Goal: Information Seeking & Learning: Learn about a topic

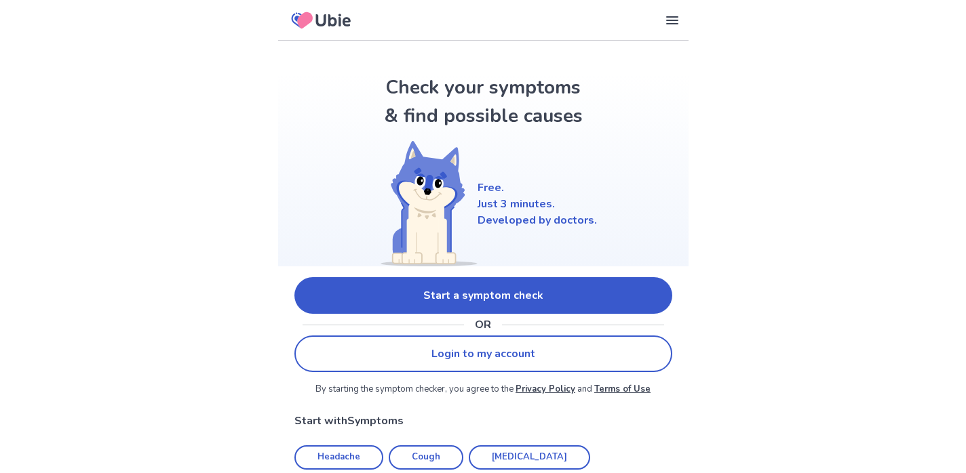
click at [499, 288] on link "Start a symptom check" at bounding box center [483, 295] width 378 height 37
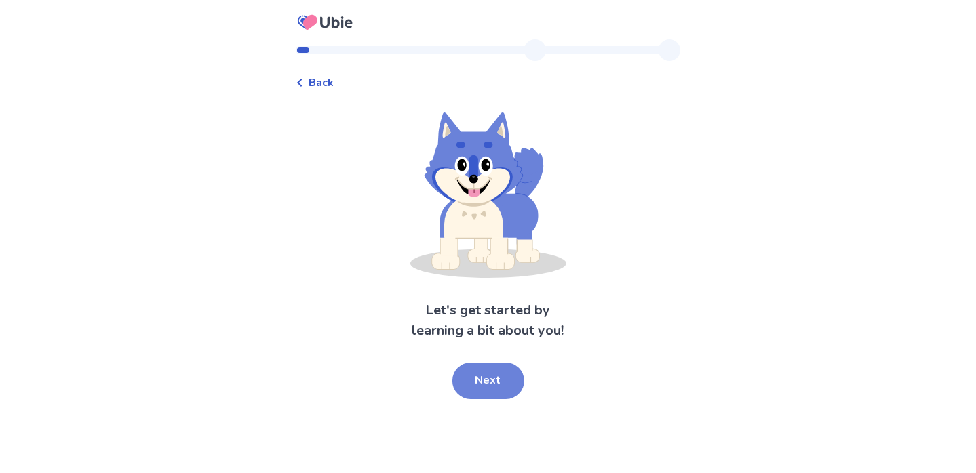
click at [499, 385] on button "Next" at bounding box center [488, 381] width 72 height 37
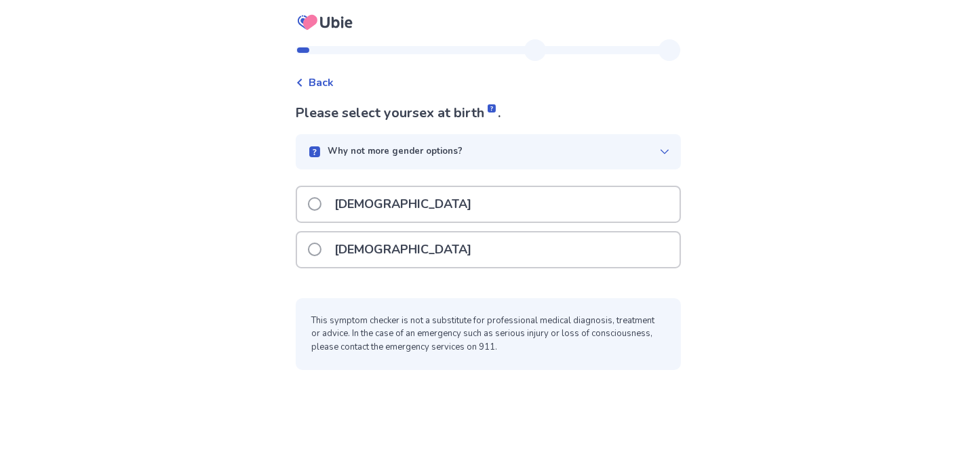
click at [322, 201] on span at bounding box center [315, 204] width 14 height 14
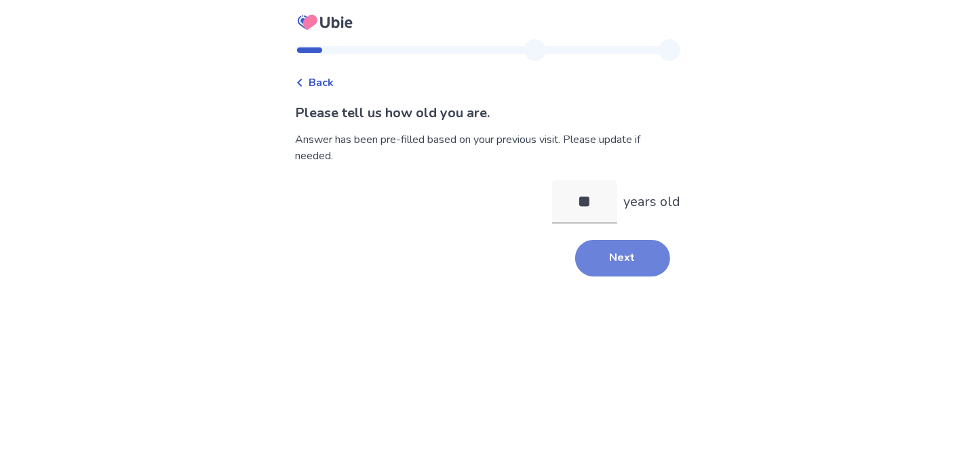
type input "*"
type input "**"
click at [619, 253] on button "Next" at bounding box center [622, 258] width 95 height 37
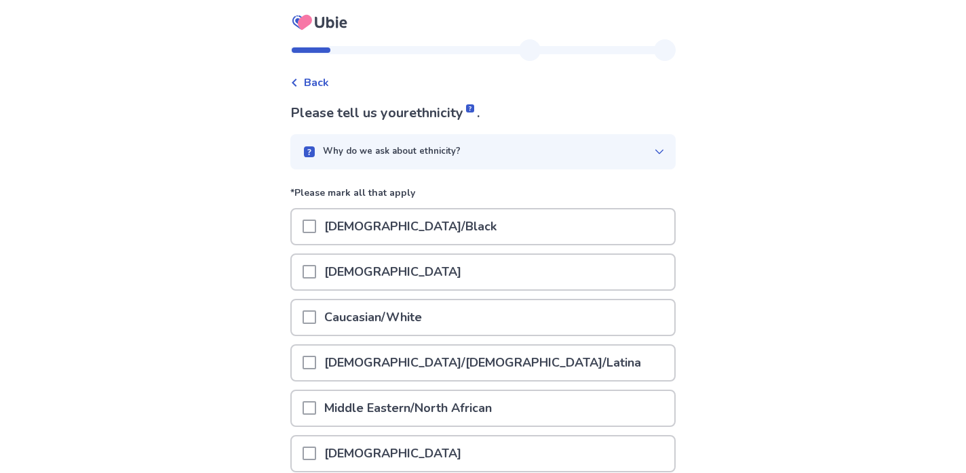
click at [316, 311] on span at bounding box center [310, 318] width 14 height 14
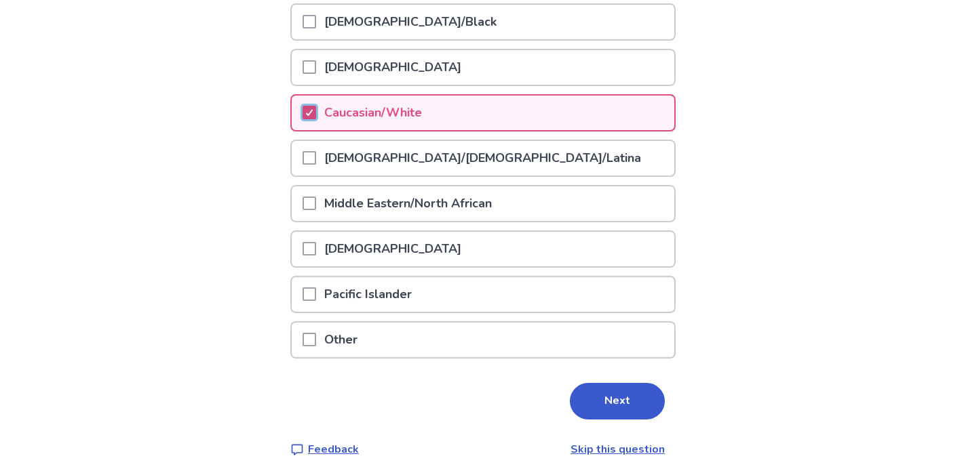
scroll to position [206, 0]
click at [618, 390] on button "Next" at bounding box center [617, 400] width 95 height 37
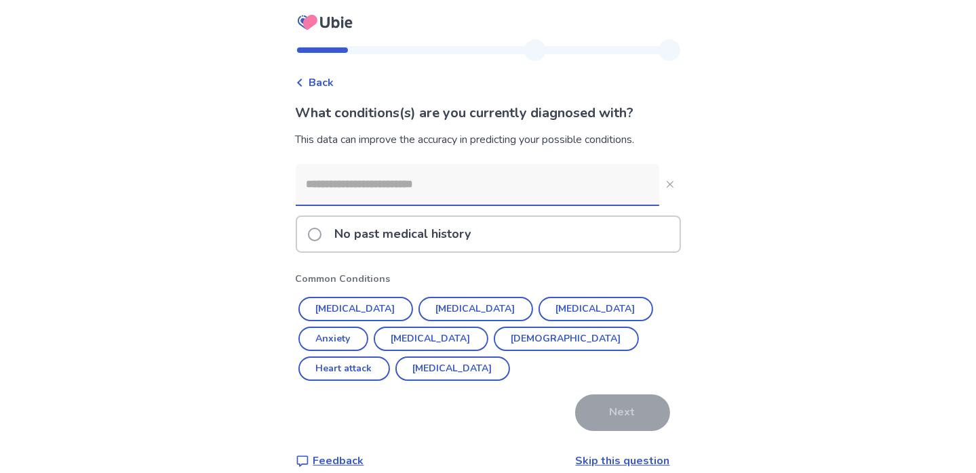
click at [322, 233] on span at bounding box center [315, 235] width 14 height 14
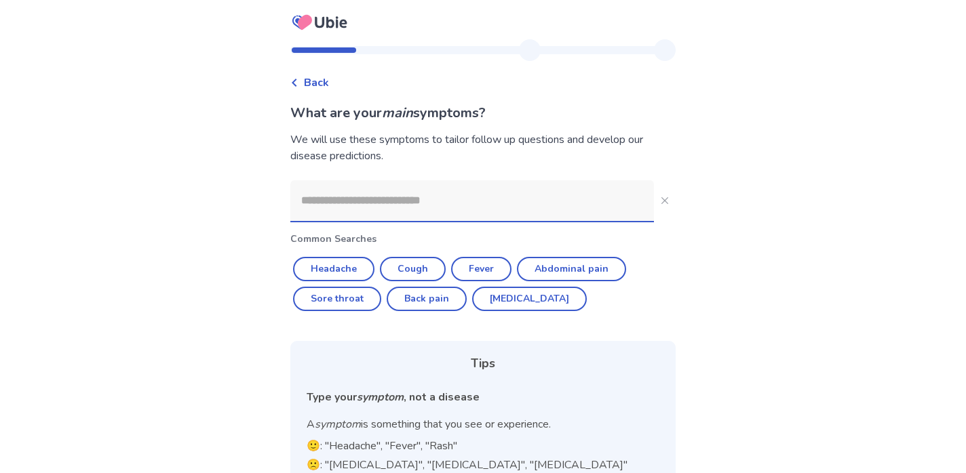
click at [309, 201] on input at bounding box center [472, 200] width 364 height 41
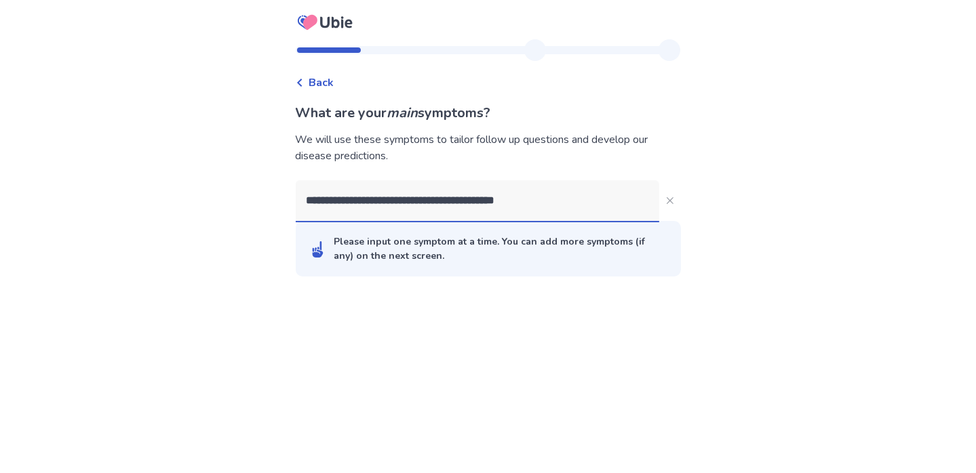
click at [387, 202] on input "**********" at bounding box center [478, 200] width 364 height 41
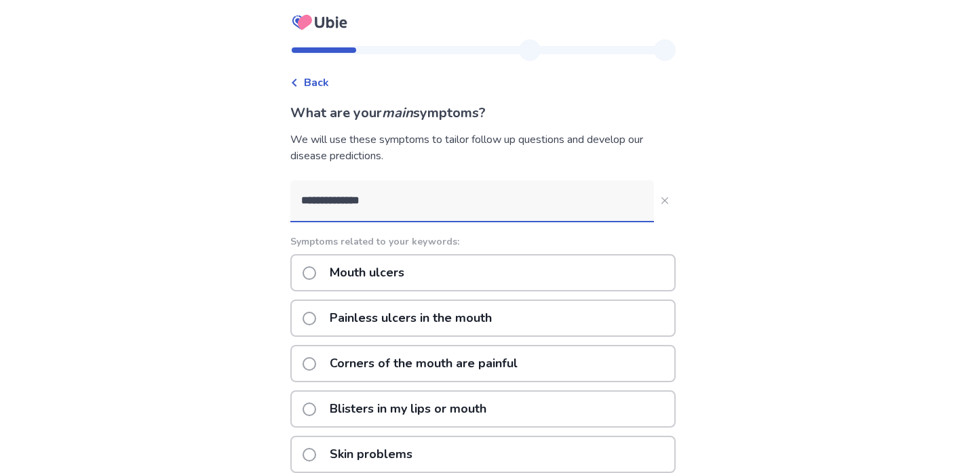
type input "**********"
click at [316, 269] on span at bounding box center [310, 274] width 14 height 14
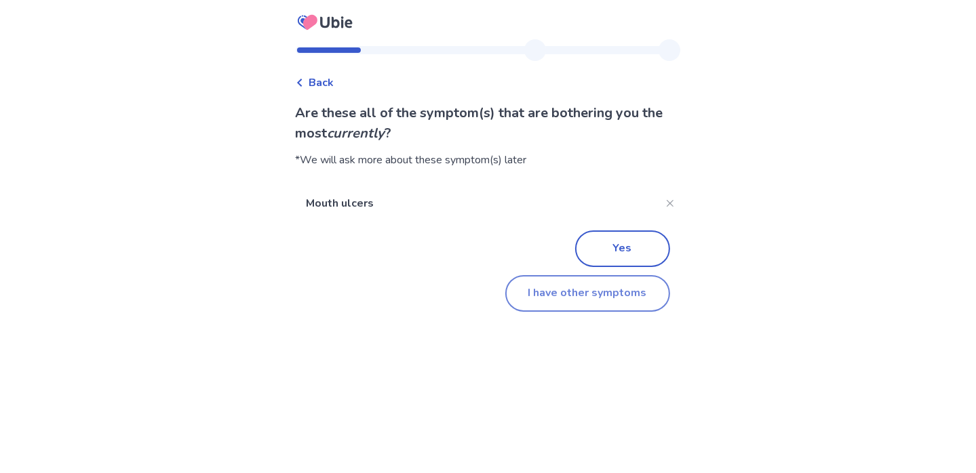
click at [562, 285] on button "I have other symptoms" at bounding box center [587, 293] width 165 height 37
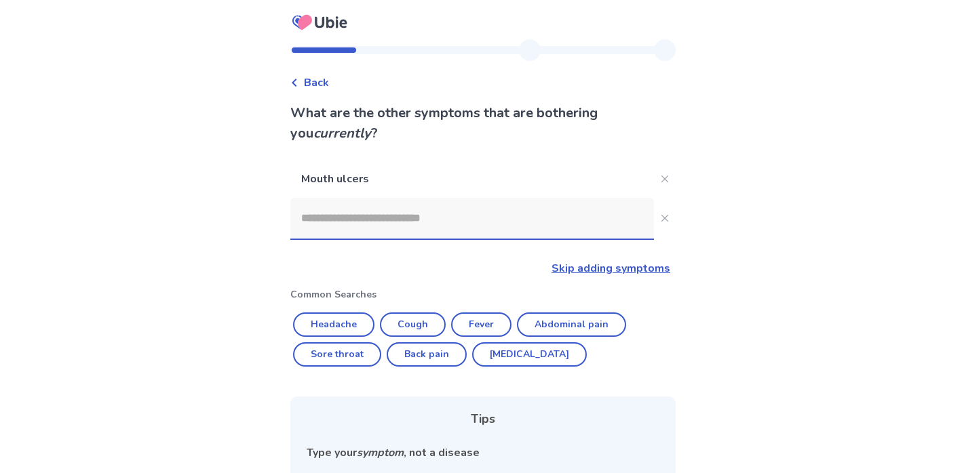
click at [311, 214] on input at bounding box center [472, 218] width 364 height 41
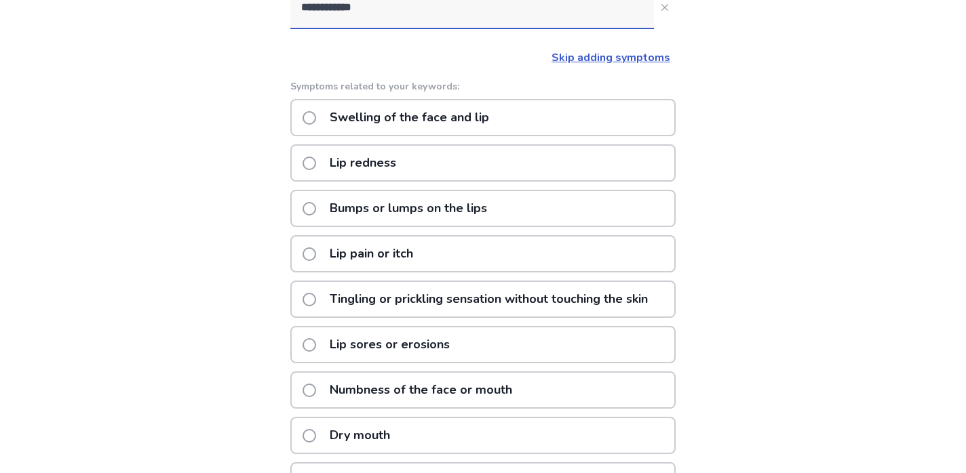
scroll to position [166, 0]
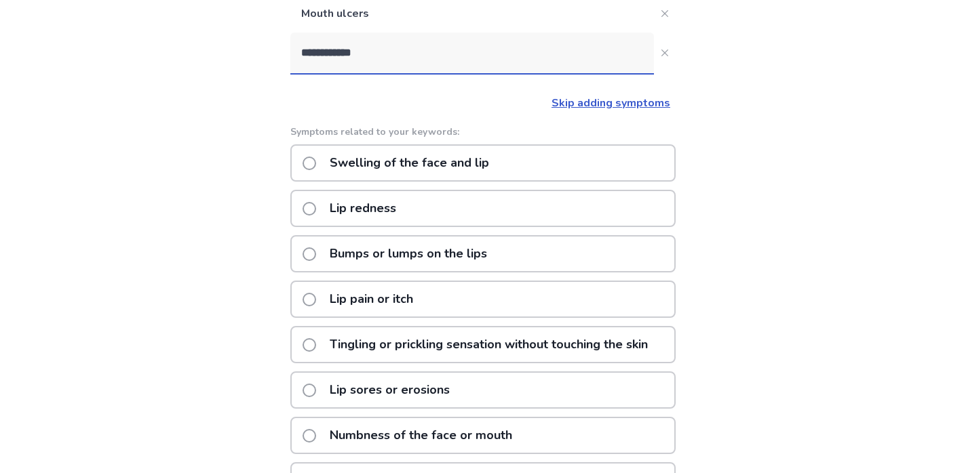
type input "**********"
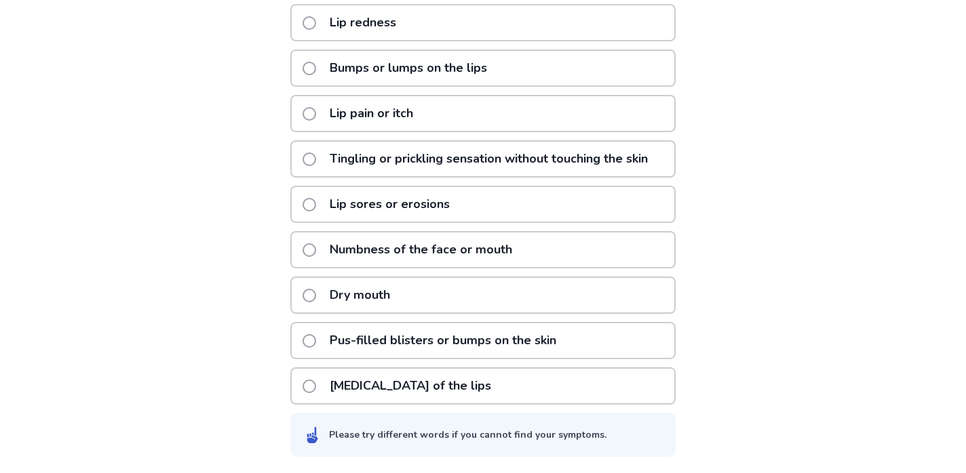
scroll to position [364, 0]
click at [315, 62] on span at bounding box center [310, 69] width 14 height 14
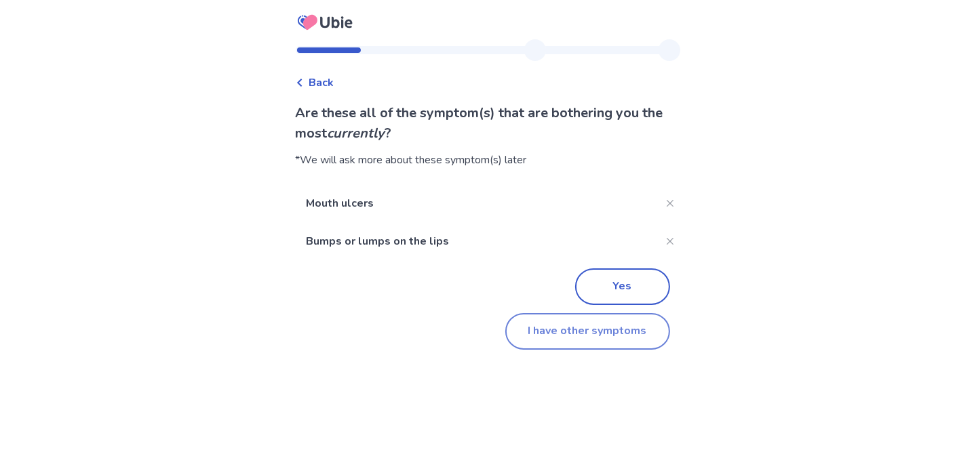
click at [564, 320] on button "I have other symptoms" at bounding box center [587, 331] width 165 height 37
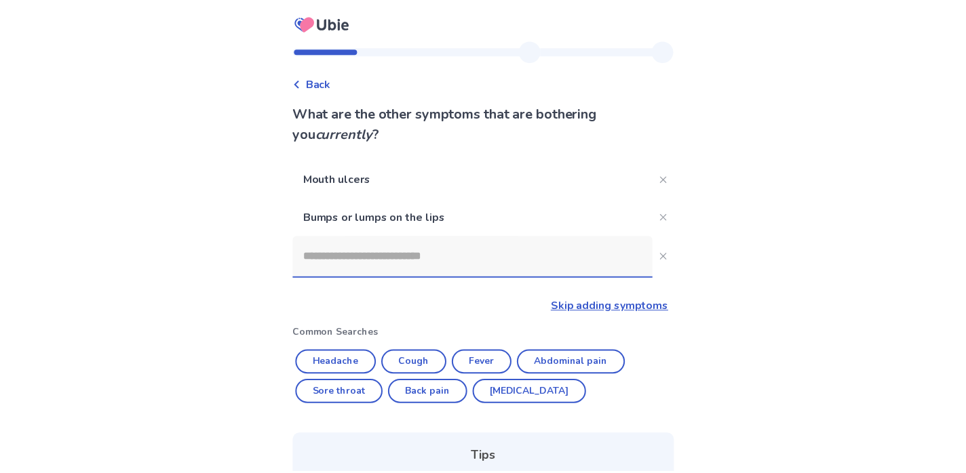
scroll to position [213, 0]
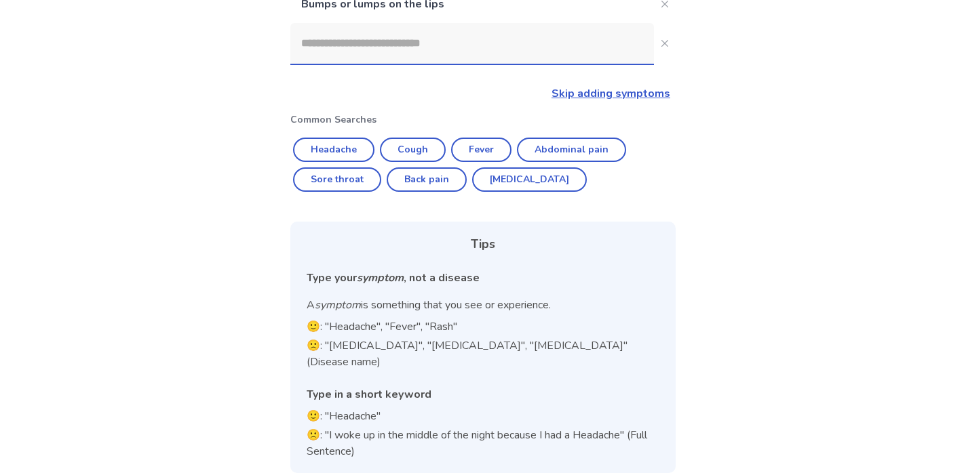
click at [312, 39] on input at bounding box center [472, 43] width 364 height 41
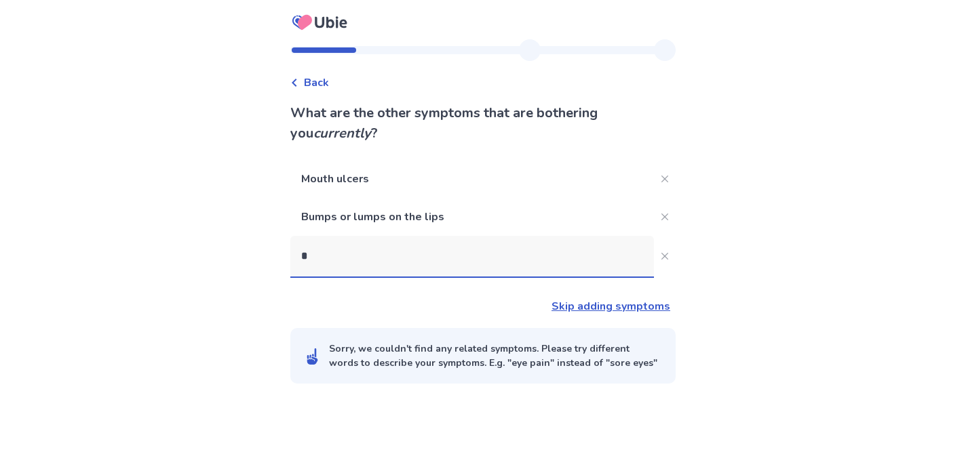
scroll to position [0, 0]
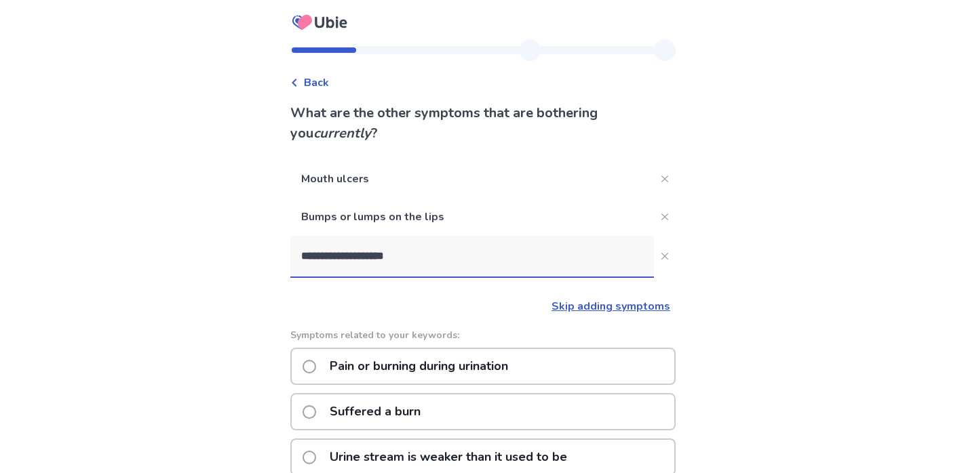
type input "**********"
click at [316, 365] on span at bounding box center [310, 367] width 14 height 14
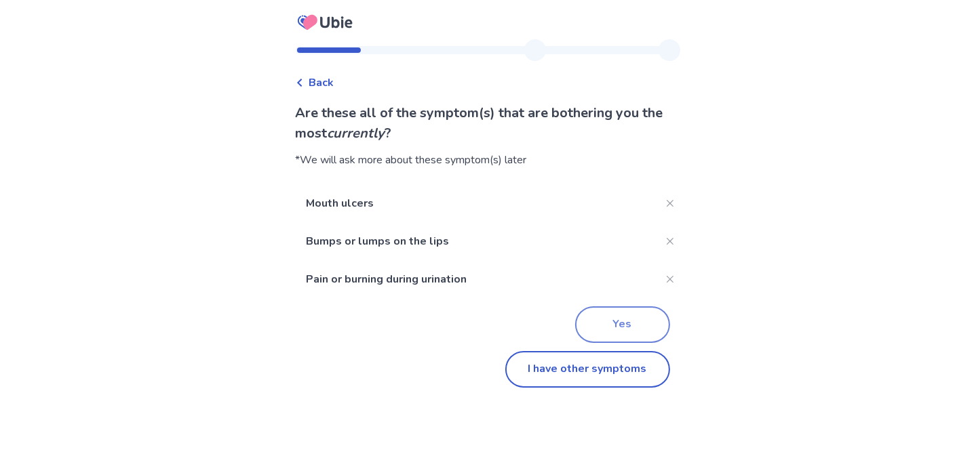
click at [619, 319] on button "Yes" at bounding box center [622, 325] width 95 height 37
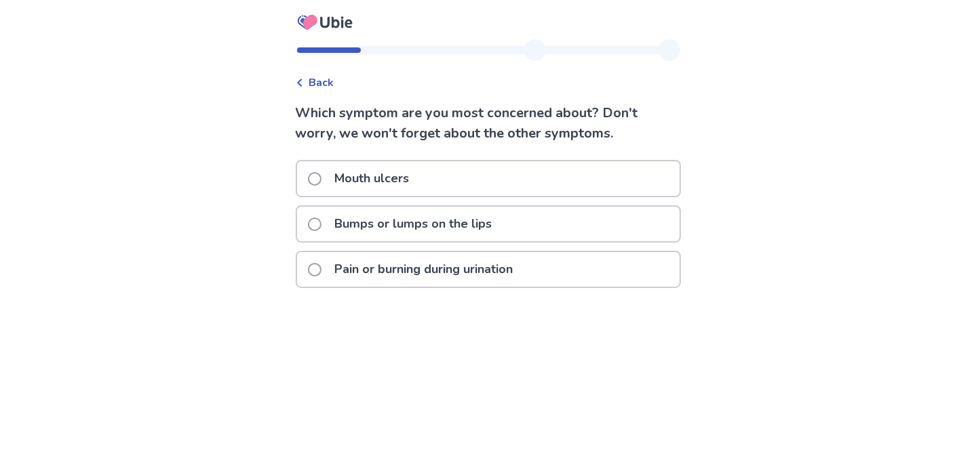
click at [322, 178] on span at bounding box center [315, 179] width 14 height 14
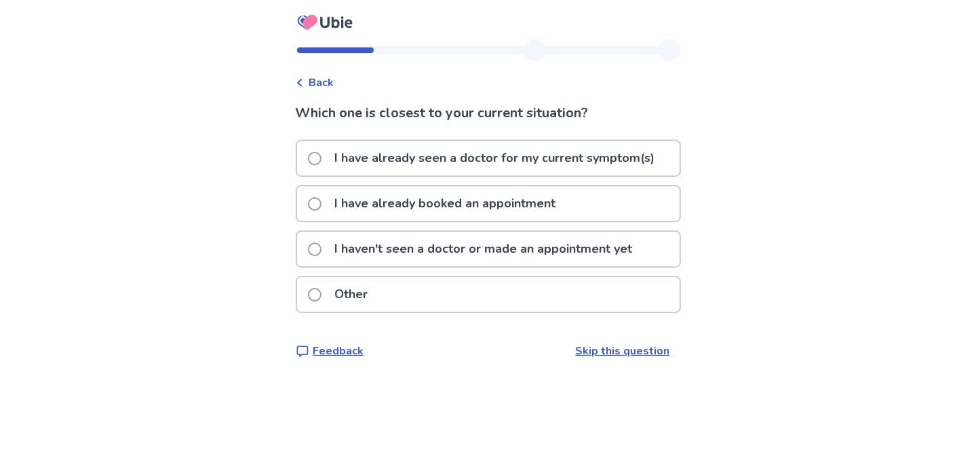
click at [322, 246] on span at bounding box center [315, 250] width 14 height 14
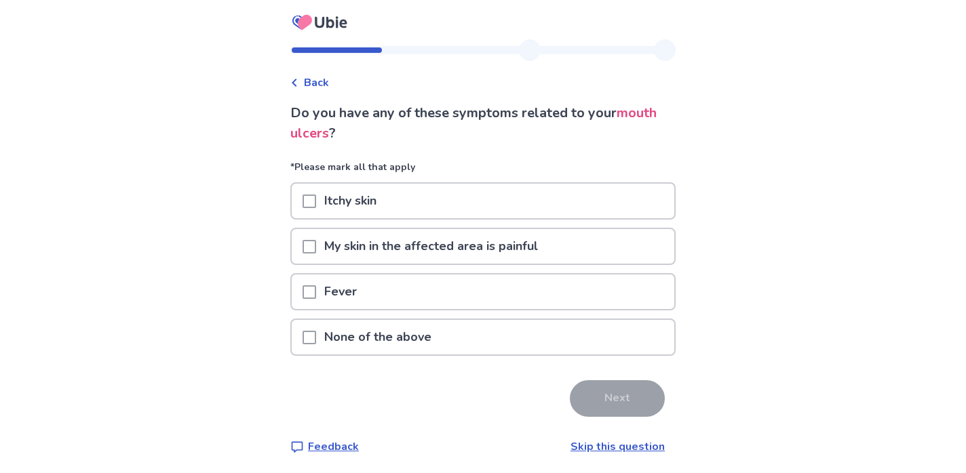
click at [316, 331] on span at bounding box center [310, 338] width 14 height 14
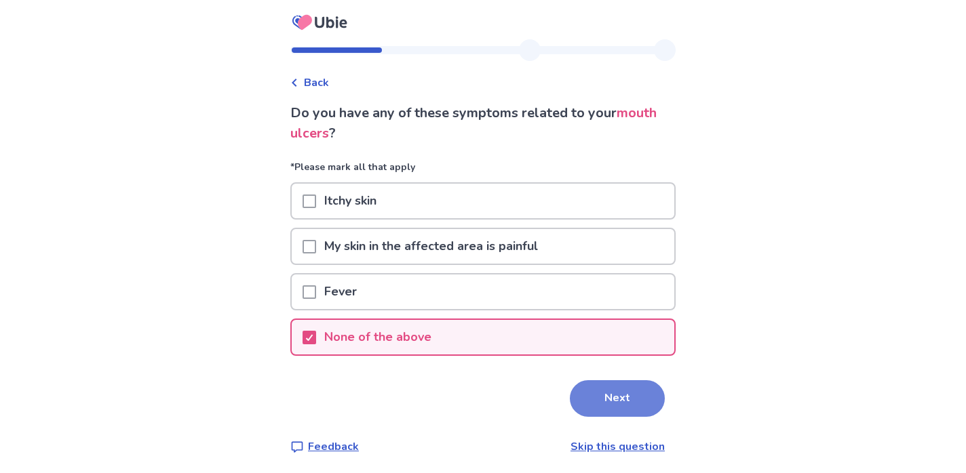
click at [616, 394] on button "Next" at bounding box center [617, 399] width 95 height 37
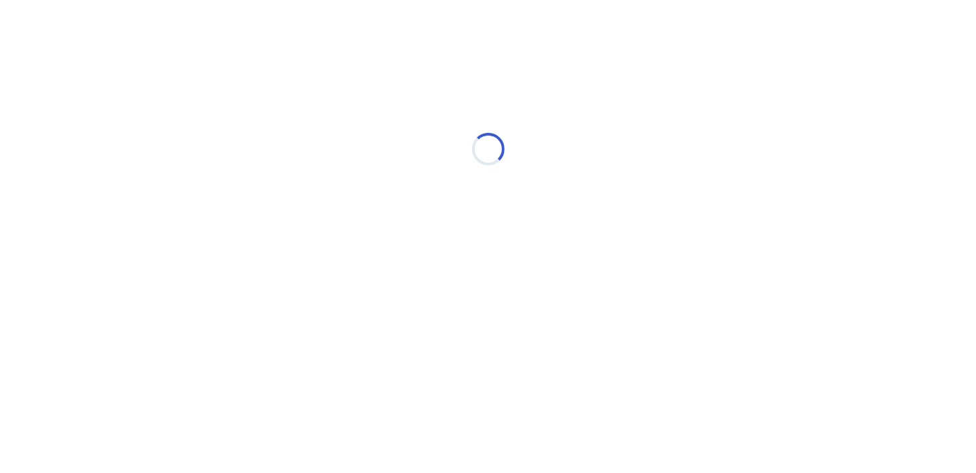
select select "*"
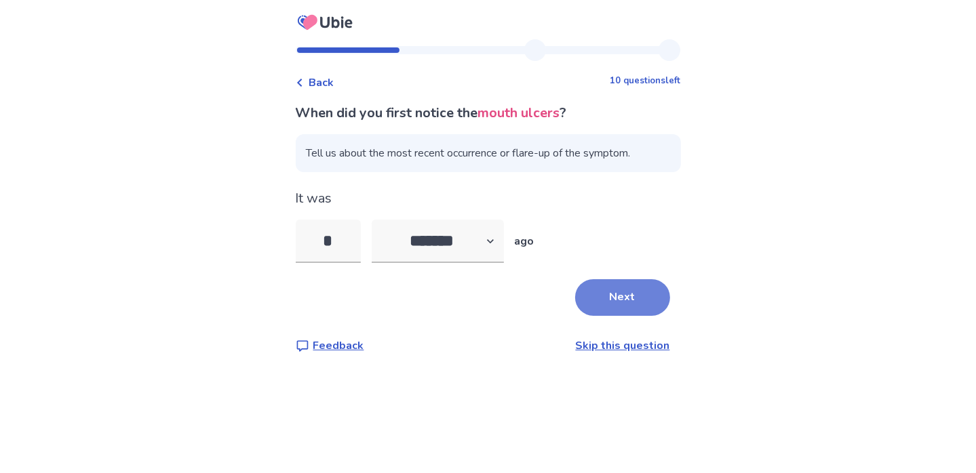
type input "*"
click at [626, 301] on button "Next" at bounding box center [622, 297] width 95 height 37
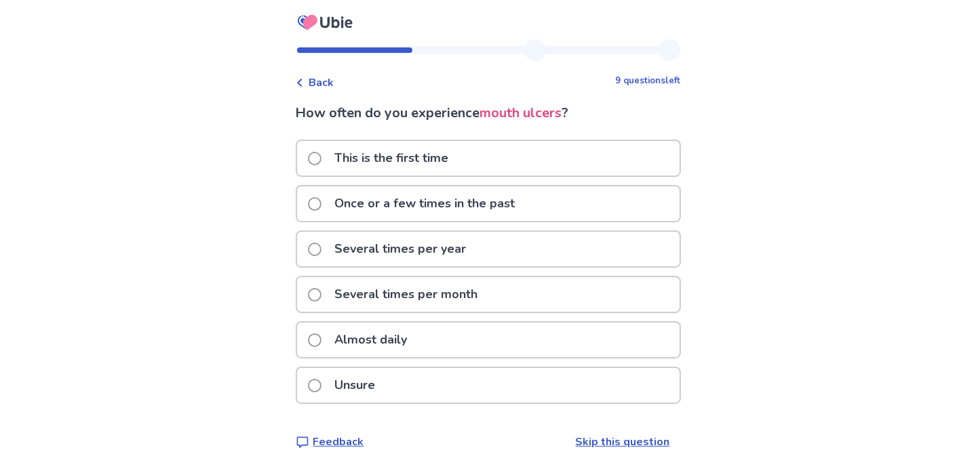
click at [319, 157] on span at bounding box center [315, 159] width 14 height 14
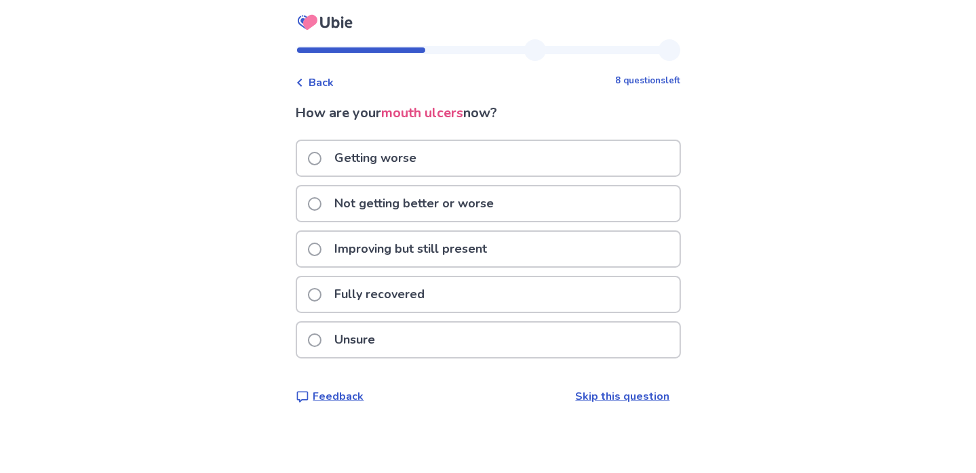
click at [322, 157] on span at bounding box center [315, 159] width 14 height 14
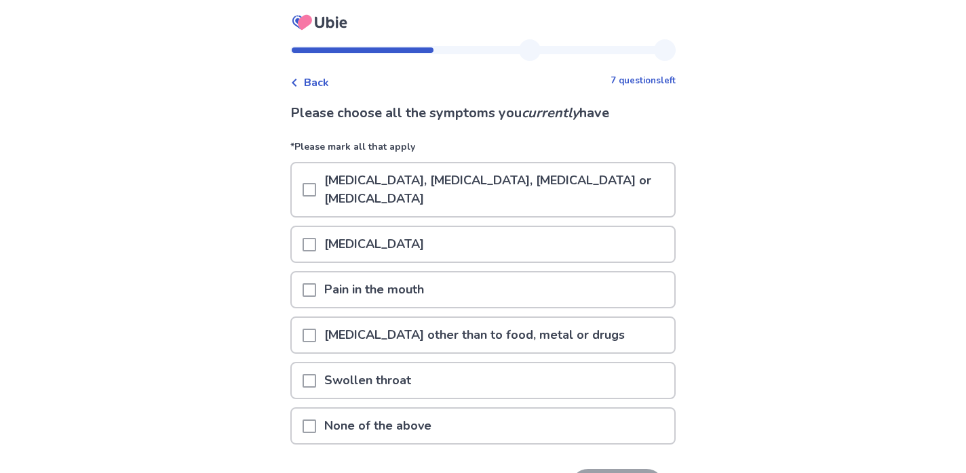
click at [316, 425] on span at bounding box center [310, 427] width 14 height 14
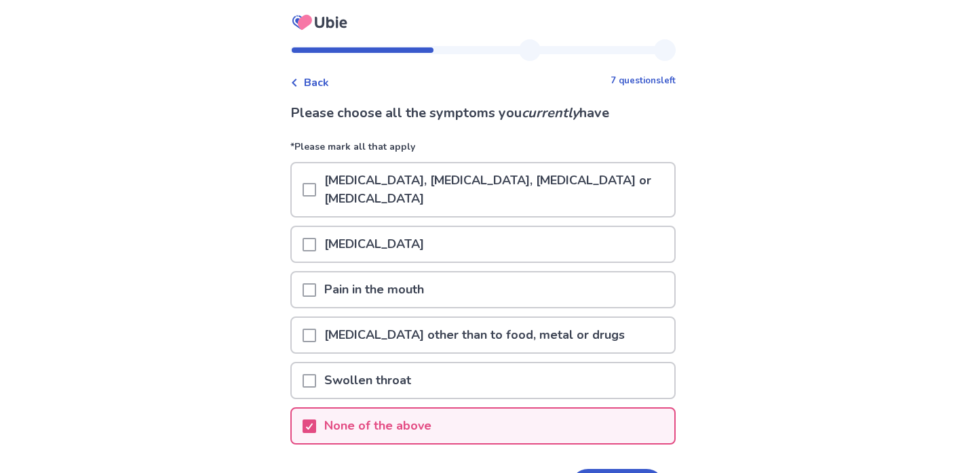
click at [745, 282] on div "Back 7 questions left Please choose all the symptoms you currently have *Please…" at bounding box center [483, 283] width 966 height 566
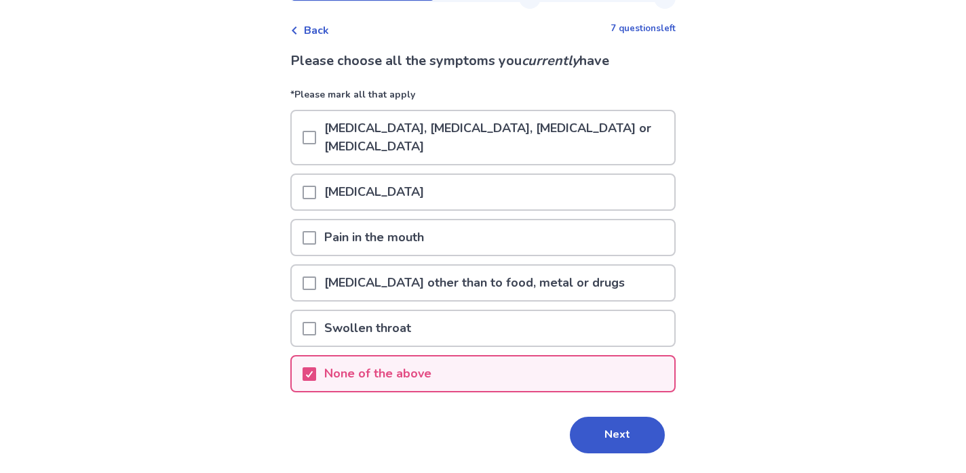
scroll to position [90, 0]
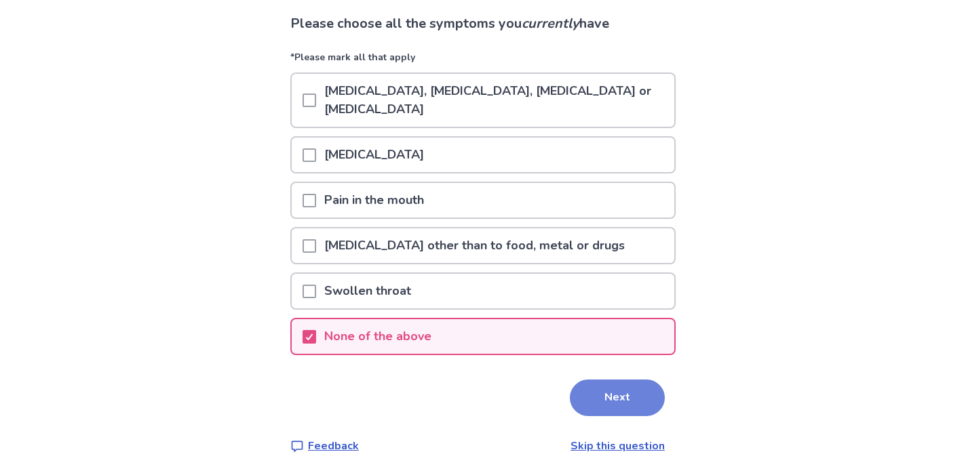
click at [610, 389] on button "Next" at bounding box center [617, 398] width 95 height 37
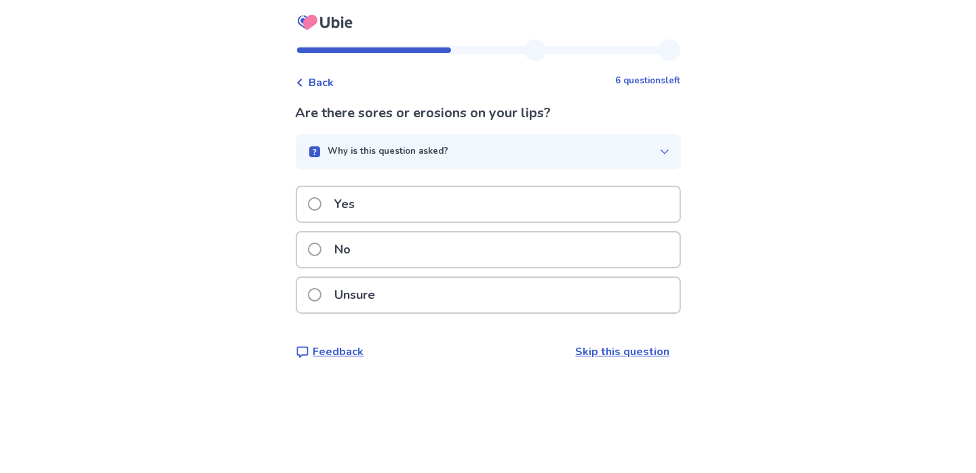
click at [322, 201] on span at bounding box center [315, 204] width 14 height 14
click at [322, 292] on span at bounding box center [315, 295] width 14 height 14
click at [320, 294] on span at bounding box center [315, 295] width 14 height 14
click at [322, 292] on span at bounding box center [315, 295] width 14 height 14
click at [322, 247] on span at bounding box center [315, 250] width 14 height 14
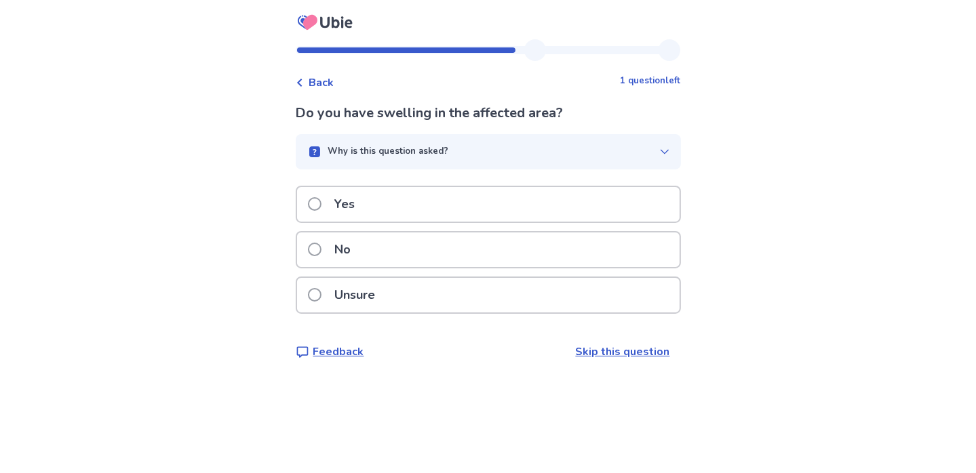
click at [322, 201] on span at bounding box center [315, 204] width 14 height 14
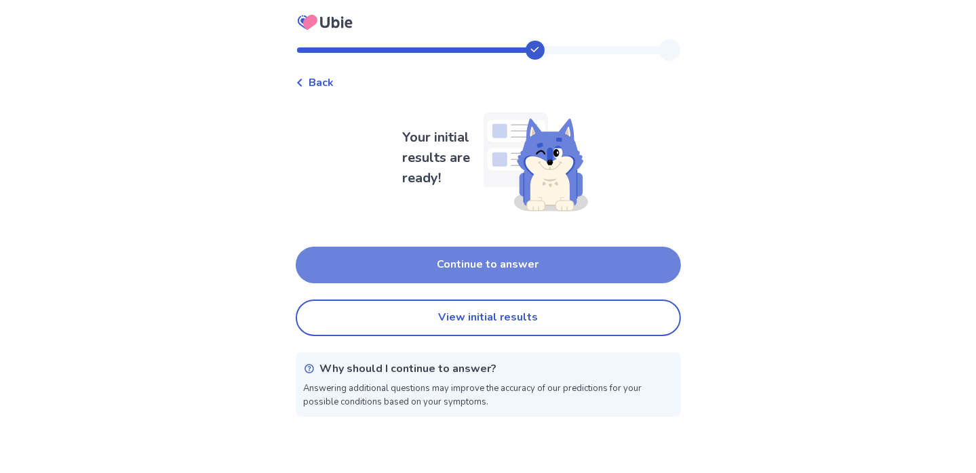
click at [438, 263] on button "Continue to answer" at bounding box center [488, 265] width 385 height 37
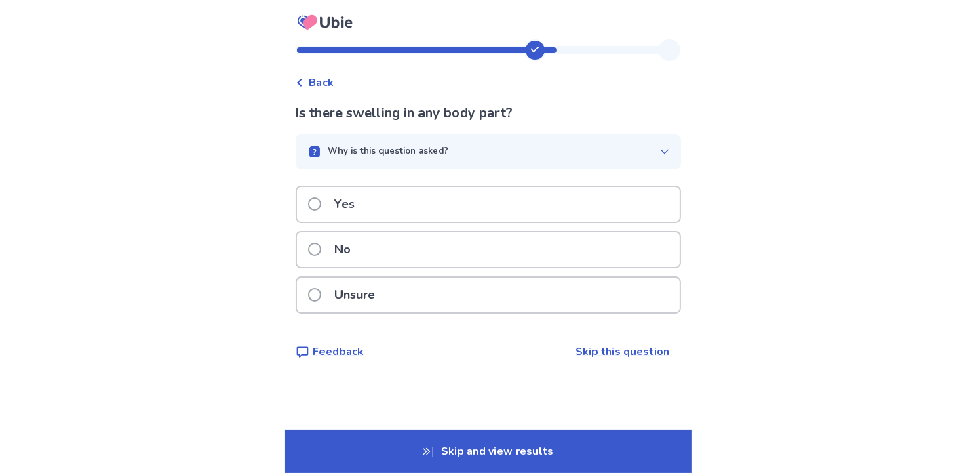
click at [322, 246] on span at bounding box center [315, 250] width 14 height 14
click at [322, 248] on span at bounding box center [315, 250] width 14 height 14
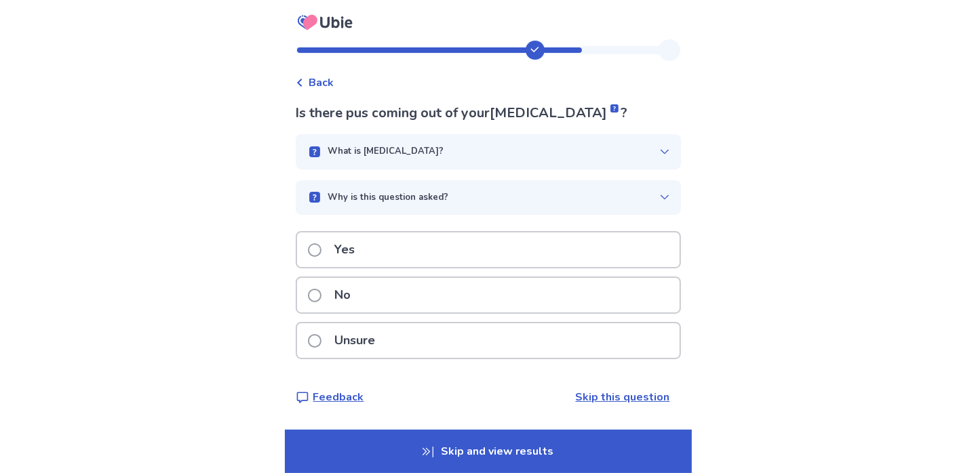
click at [320, 294] on span at bounding box center [315, 296] width 14 height 14
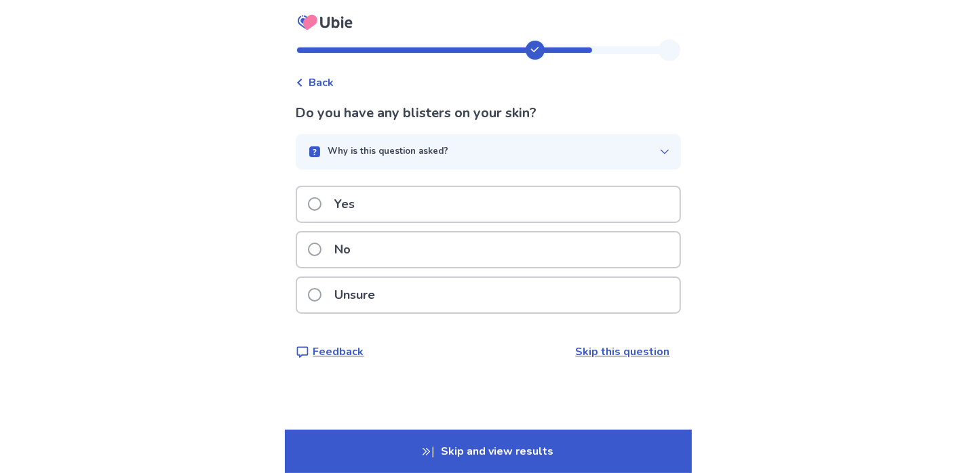
click at [322, 290] on span at bounding box center [315, 295] width 14 height 14
click at [322, 292] on span at bounding box center [315, 295] width 14 height 14
click at [322, 203] on span at bounding box center [315, 204] width 14 height 14
click at [322, 290] on span at bounding box center [315, 295] width 14 height 14
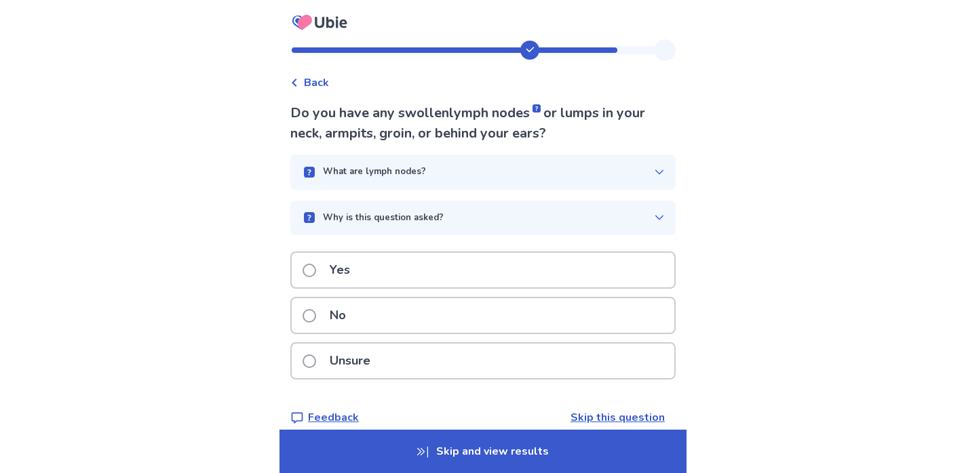
click at [316, 355] on span at bounding box center [310, 362] width 14 height 14
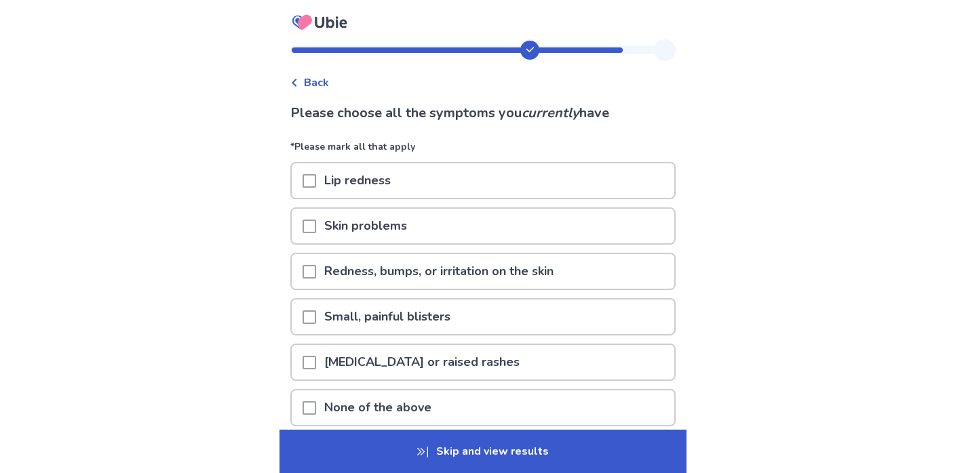
click at [316, 177] on span at bounding box center [310, 181] width 14 height 14
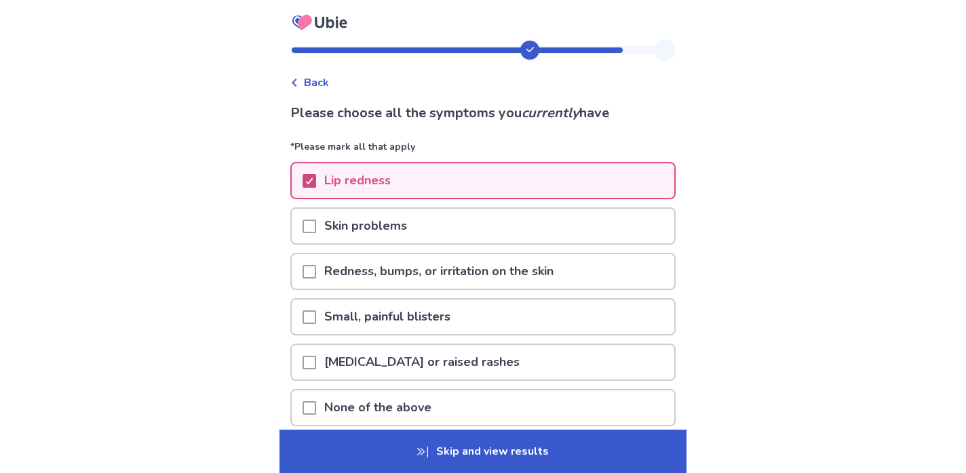
click at [313, 176] on div at bounding box center [309, 181] width 8 height 11
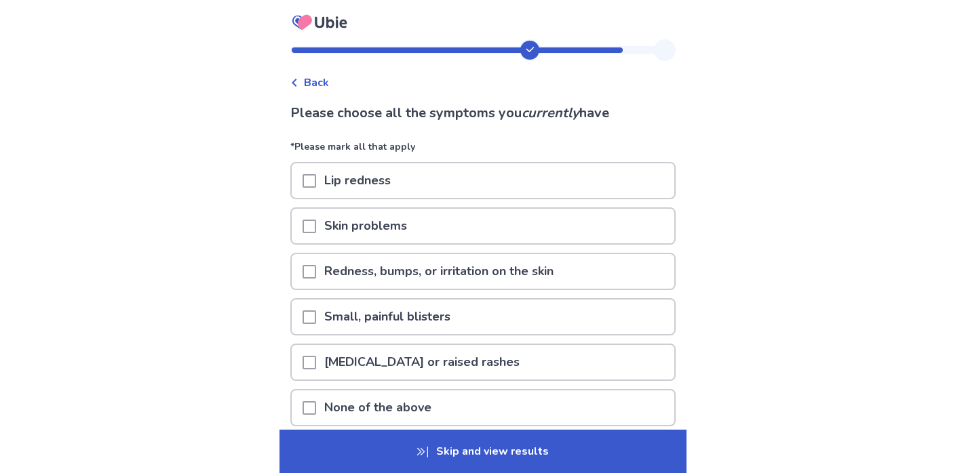
click at [513, 444] on p "Skip and view results" at bounding box center [482, 451] width 407 height 43
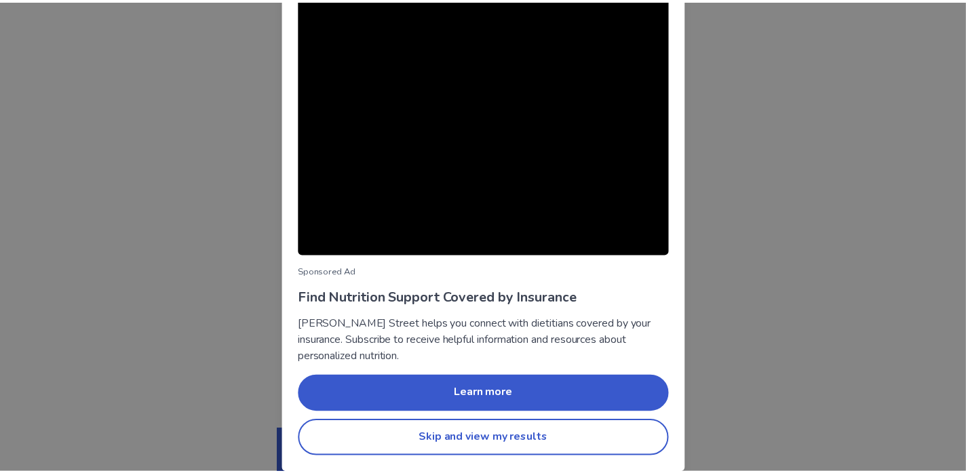
scroll to position [91, 0]
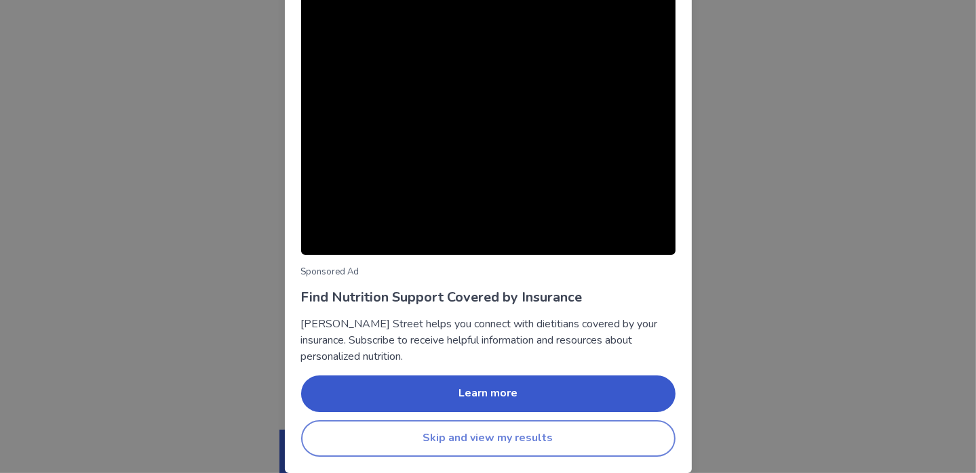
click at [506, 433] on button "Skip and view my results" at bounding box center [488, 439] width 374 height 37
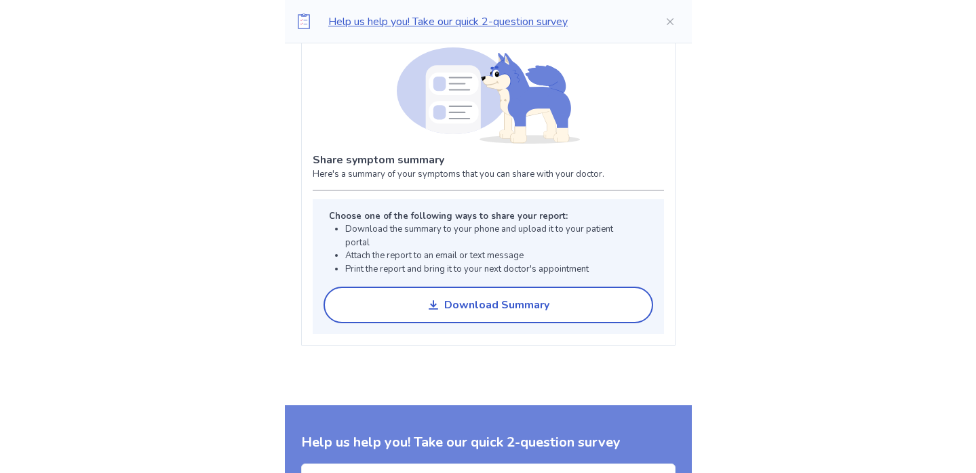
scroll to position [1004, 0]
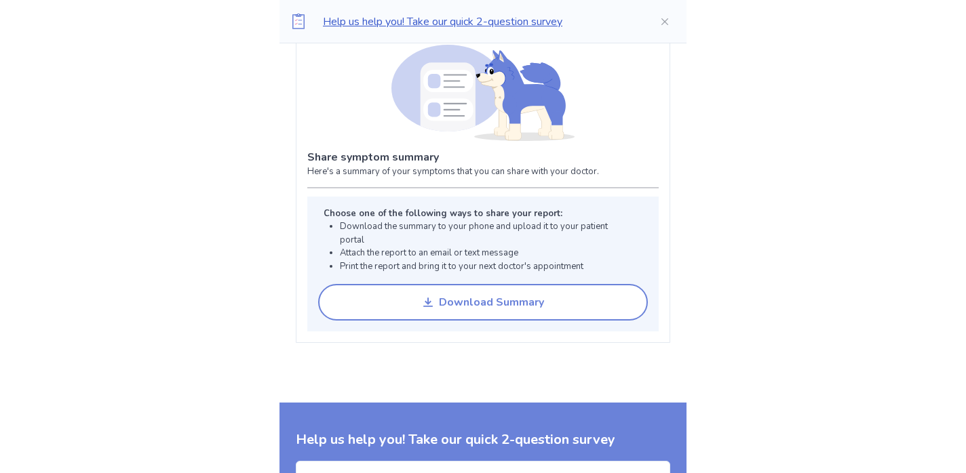
click at [496, 284] on button "Download Summary" at bounding box center [483, 302] width 330 height 37
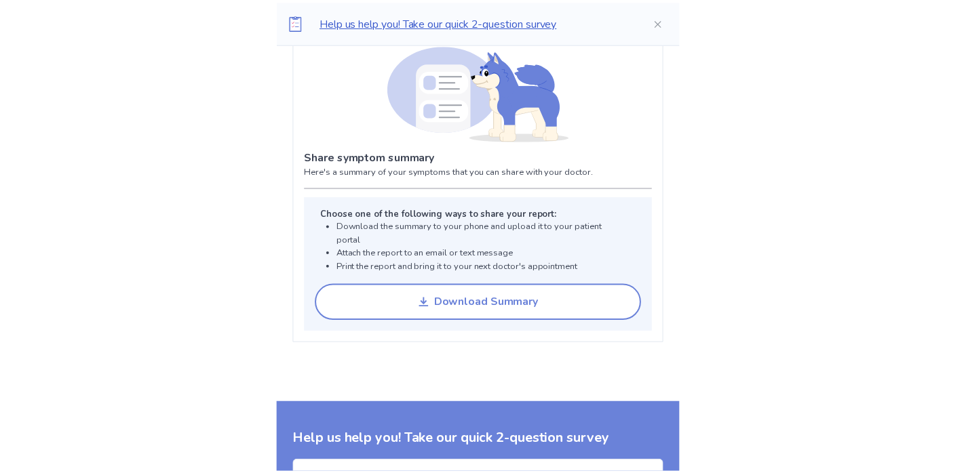
scroll to position [0, 0]
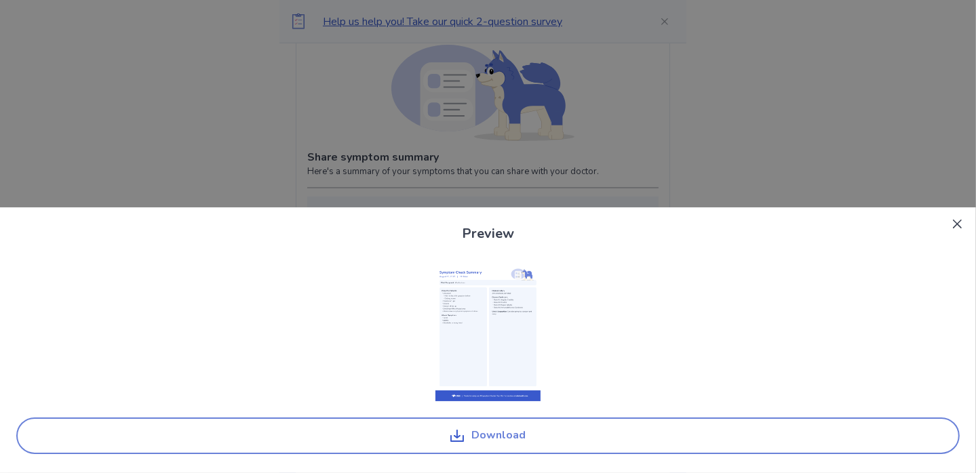
click at [459, 431] on icon "button" at bounding box center [456, 434] width 7 height 9
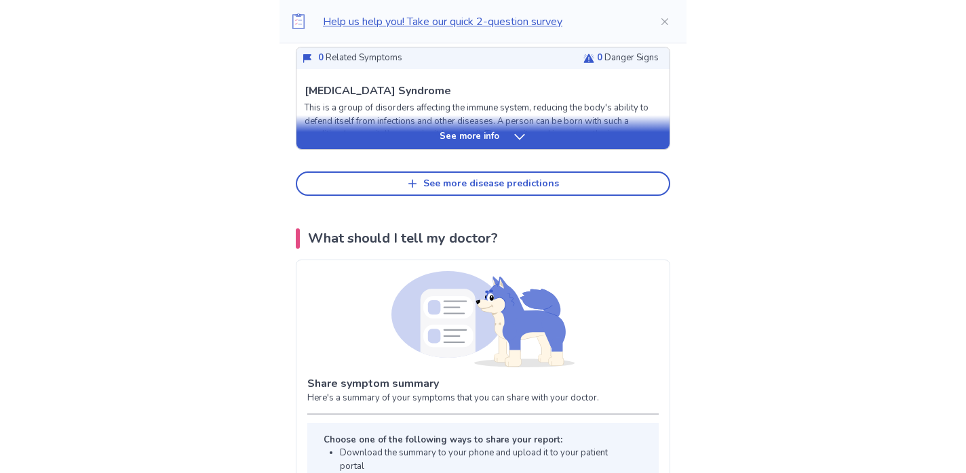
scroll to position [733, 0]
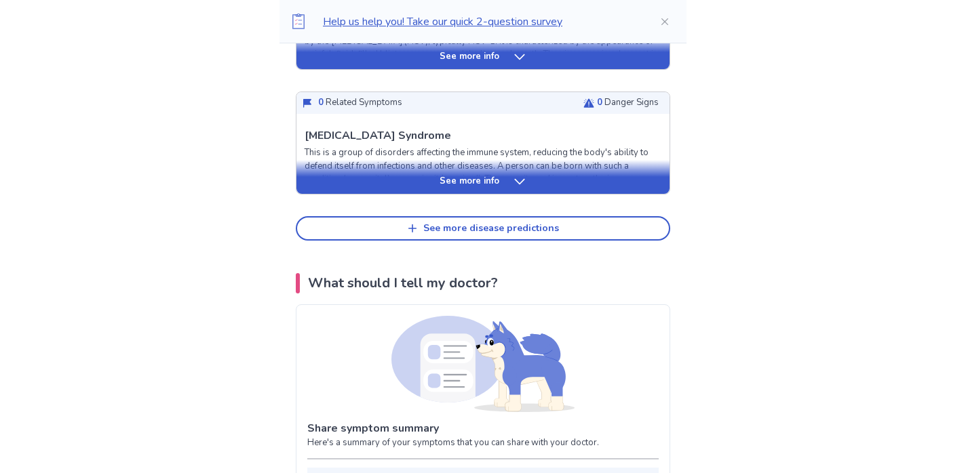
click at [524, 175] on icon at bounding box center [520, 182] width 14 height 14
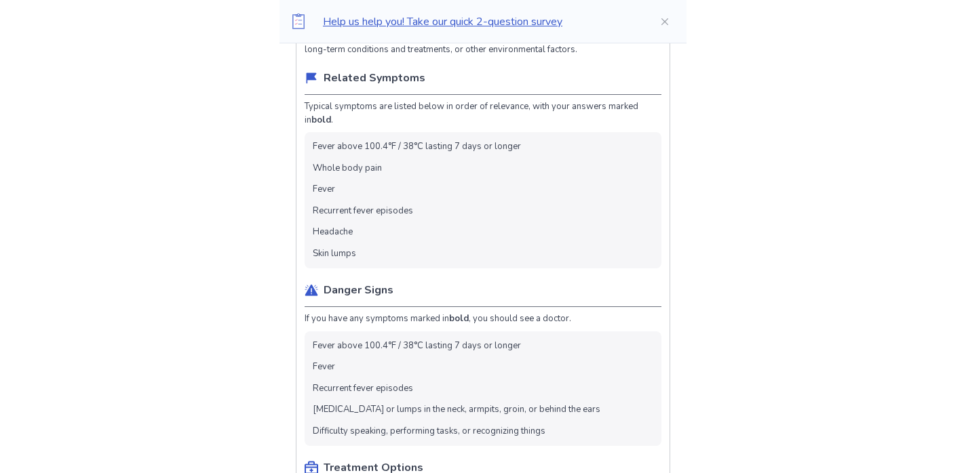
scroll to position [887, 0]
